Goal: Check status: Check status

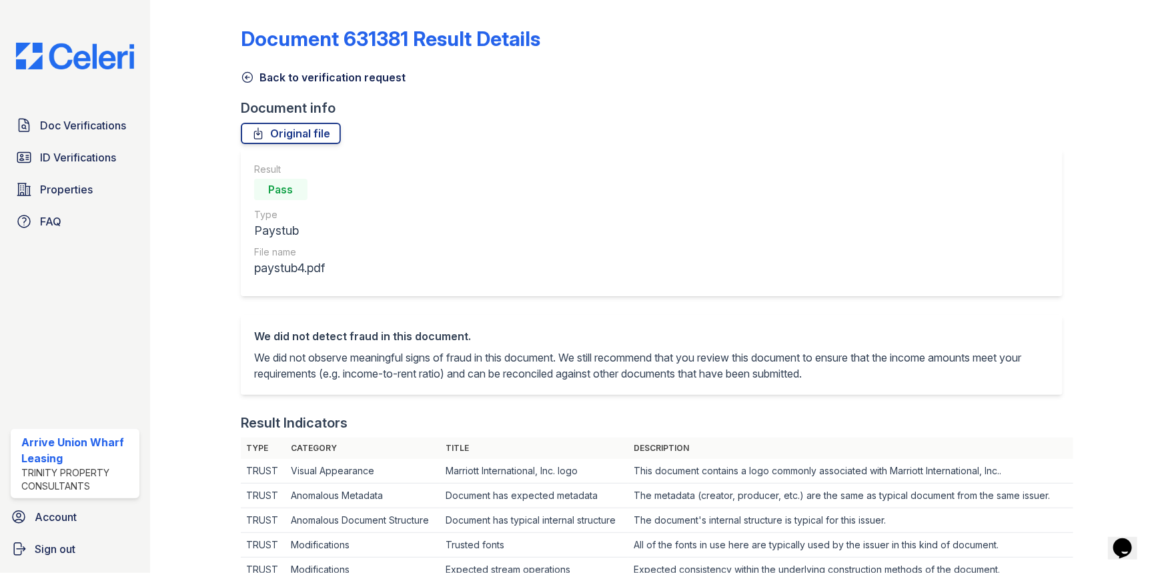
scroll to position [424, 0]
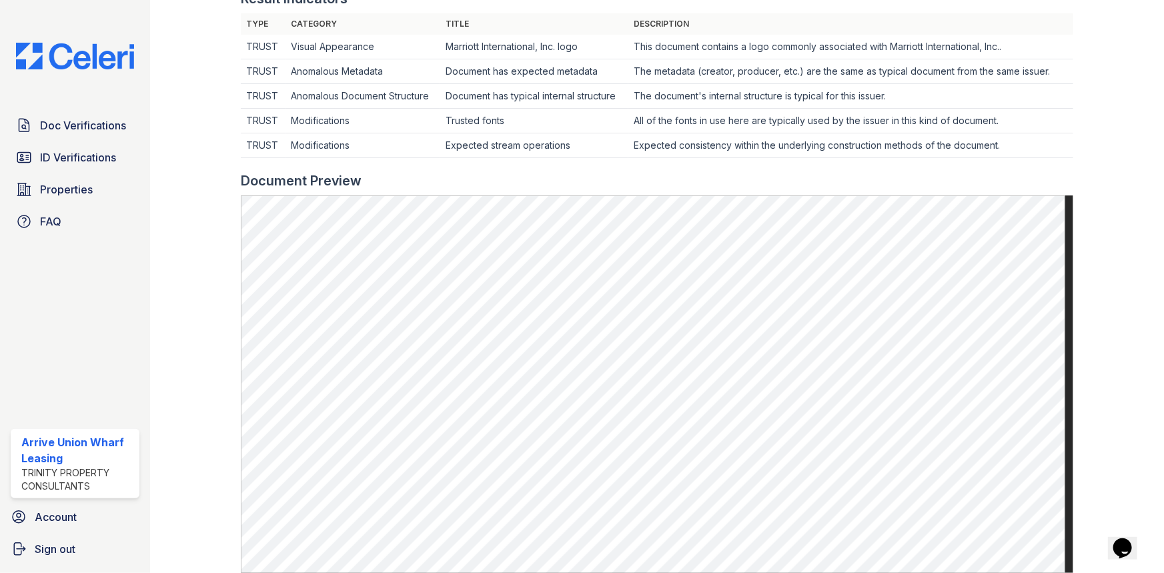
click at [57, 122] on span "Doc Verifications" at bounding box center [83, 125] width 86 height 16
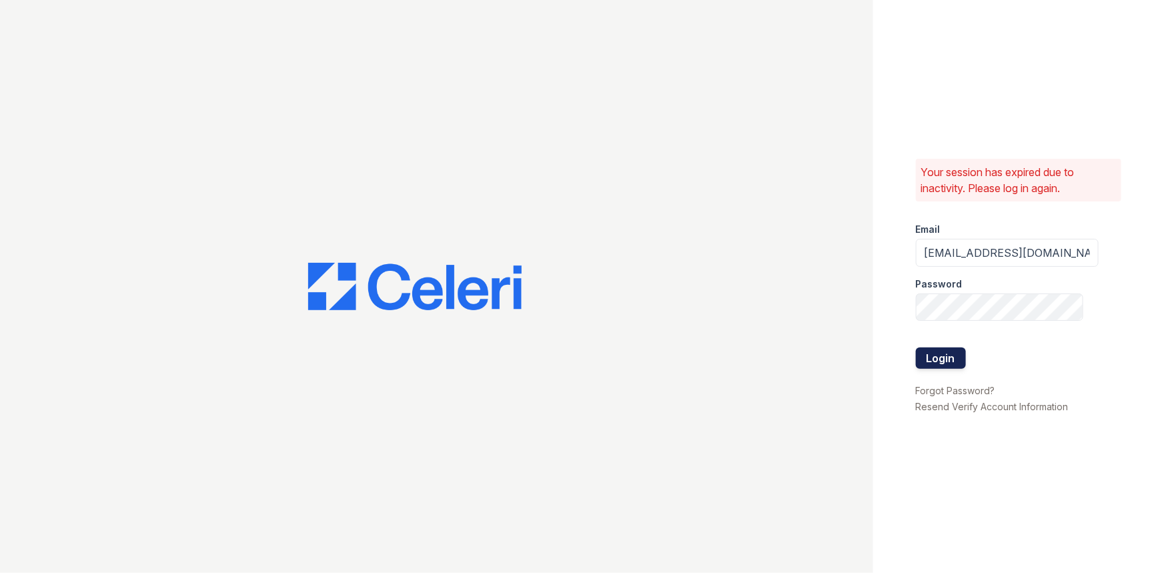
click at [962, 354] on button "Login" at bounding box center [941, 358] width 50 height 21
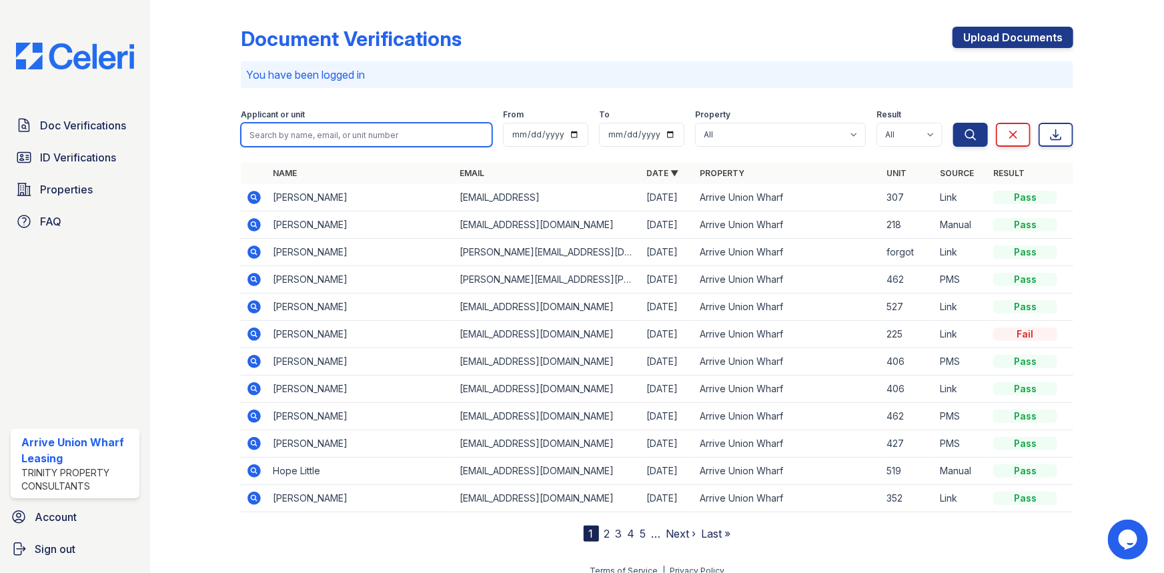
click at [392, 141] on input "search" at bounding box center [367, 135] width 252 height 24
type input "[PERSON_NAME]"
click at [954, 123] on button "Search" at bounding box center [971, 135] width 35 height 24
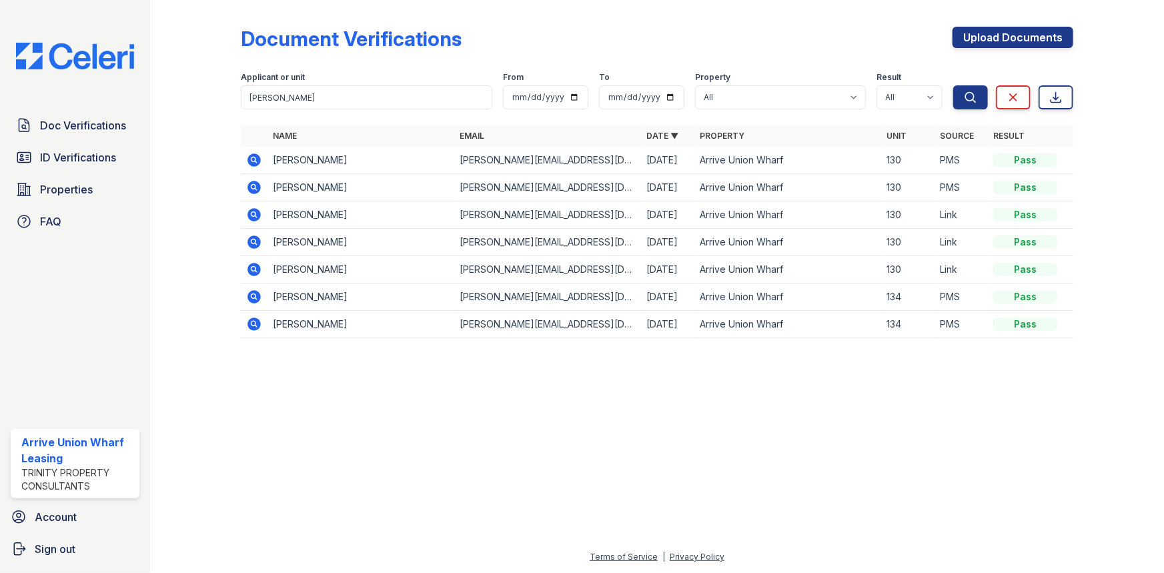
click at [251, 160] on icon at bounding box center [254, 159] width 13 height 13
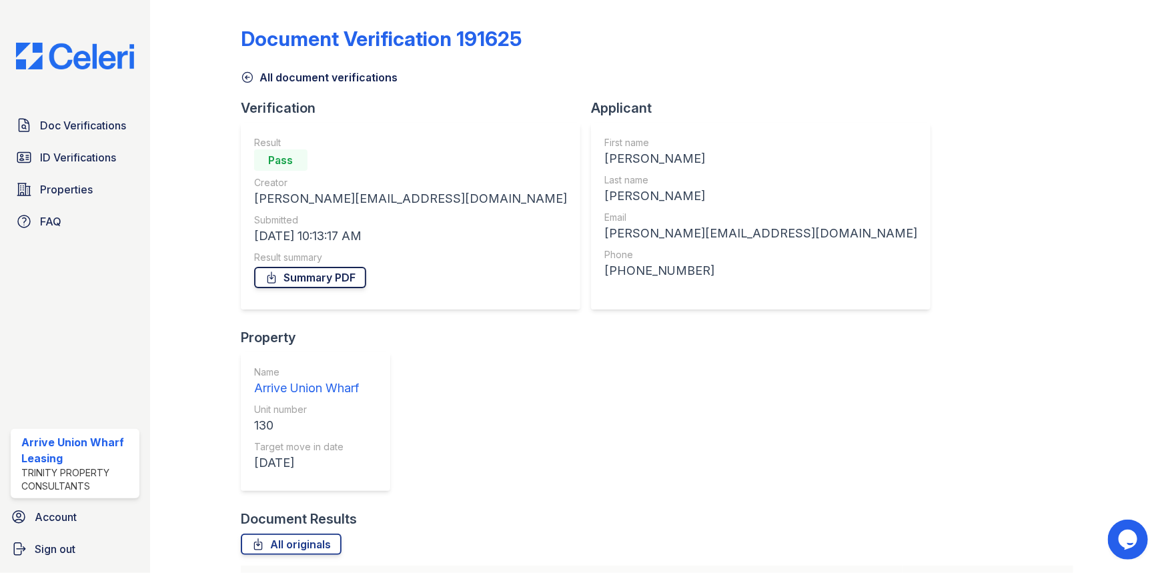
click at [320, 280] on link "Summary PDF" at bounding box center [310, 277] width 112 height 21
click at [107, 158] on span "ID Verifications" at bounding box center [78, 157] width 76 height 16
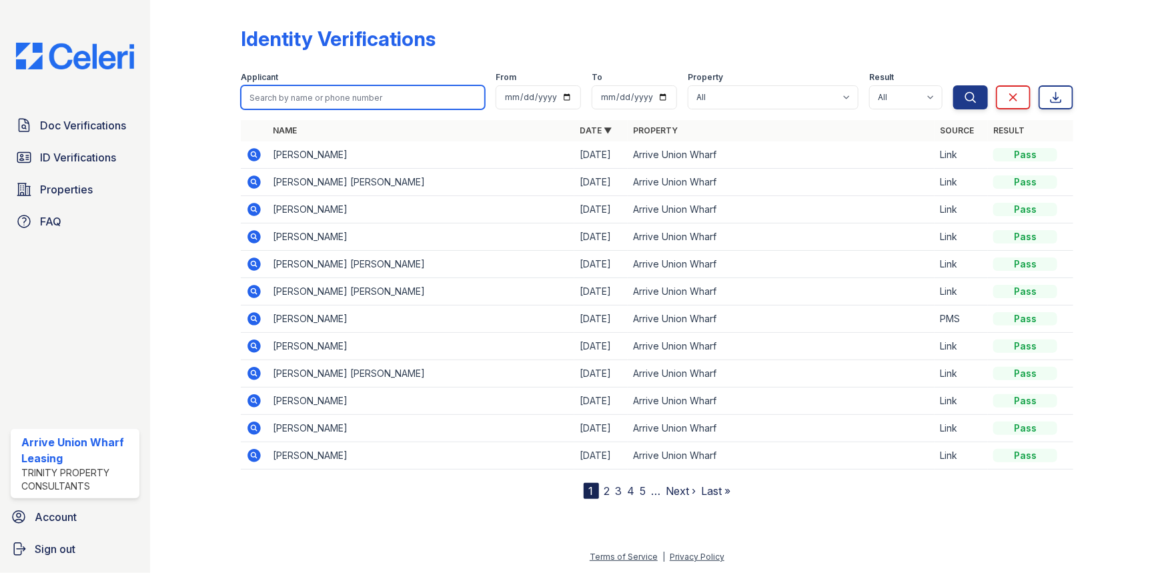
click at [319, 99] on input "search" at bounding box center [363, 97] width 244 height 24
type input "[PERSON_NAME]"
click at [954, 85] on button "Search" at bounding box center [971, 97] width 35 height 24
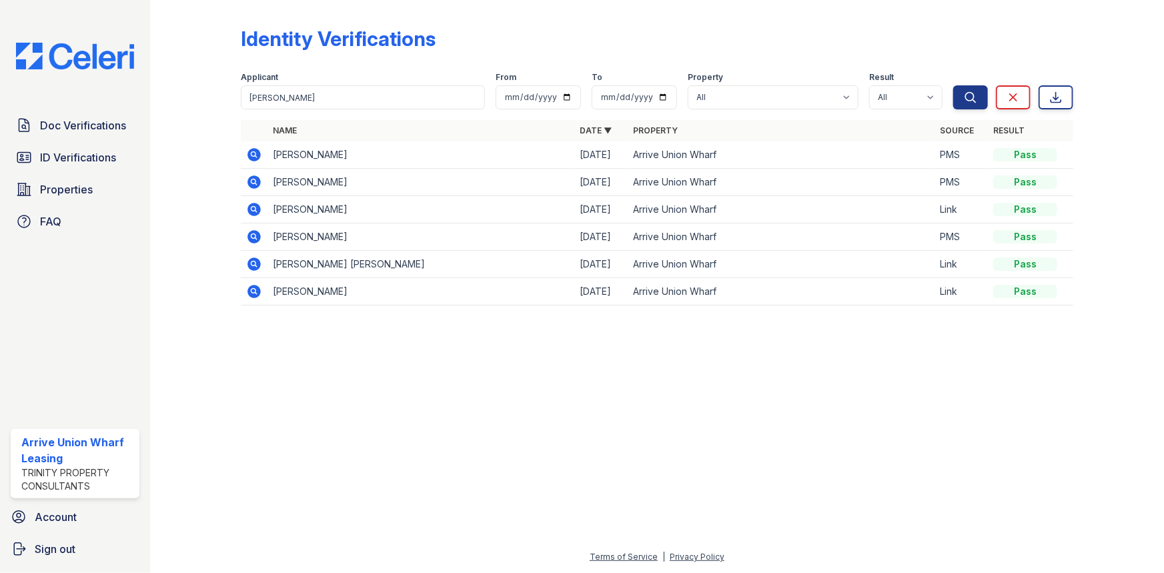
click at [255, 159] on icon at bounding box center [254, 154] width 13 height 13
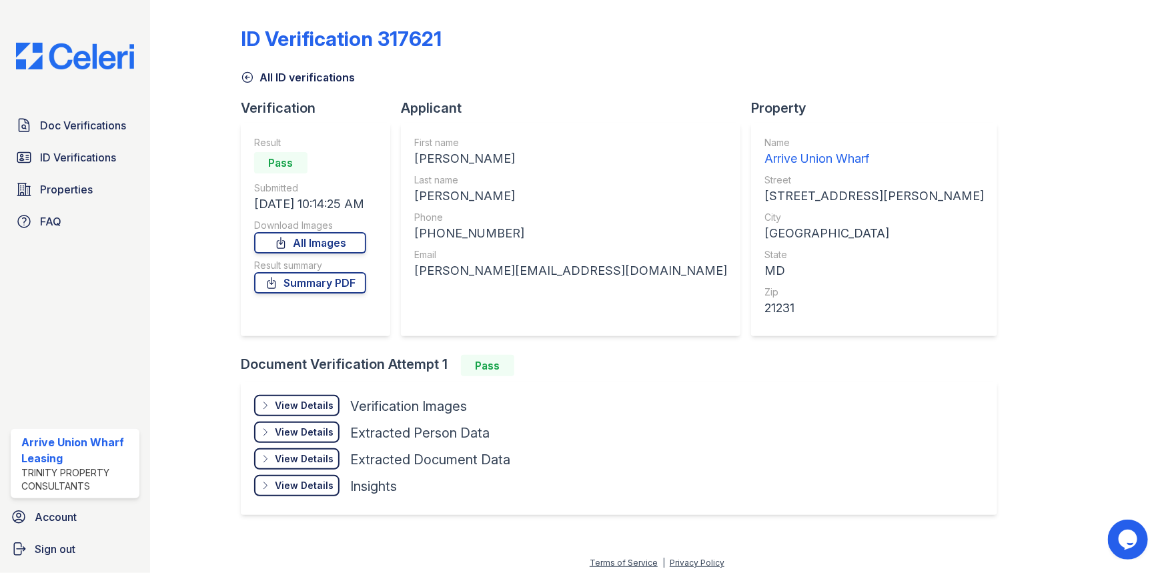
click at [312, 404] on div "View Details" at bounding box center [304, 405] width 59 height 13
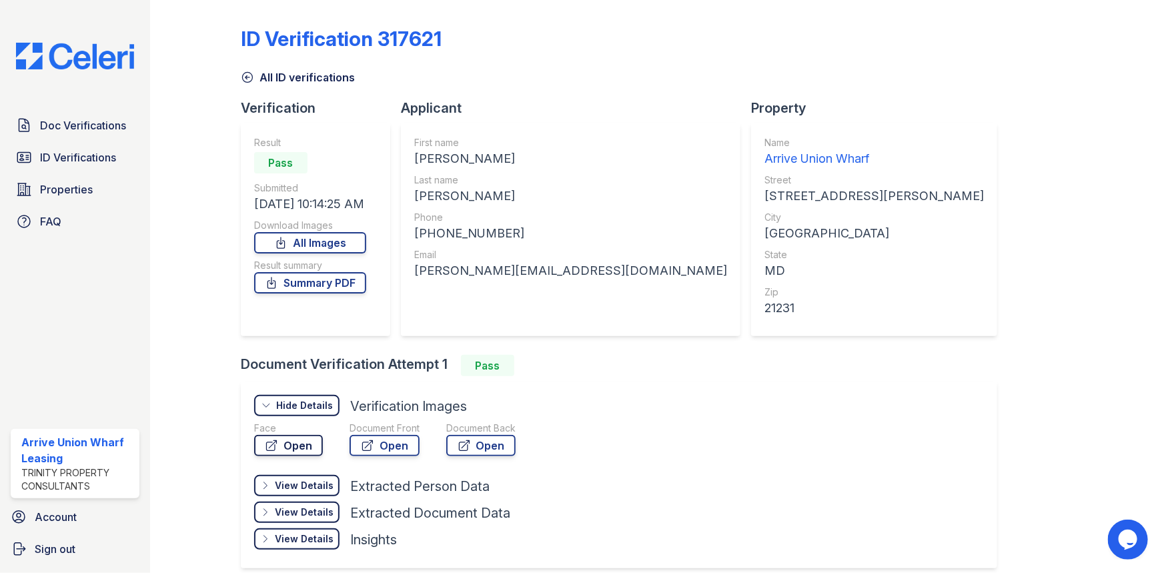
click at [290, 446] on link "Open" at bounding box center [288, 445] width 69 height 21
click at [400, 446] on link "Open" at bounding box center [385, 445] width 70 height 21
click at [335, 283] on link "Summary PDF" at bounding box center [310, 282] width 112 height 21
